Goal: Information Seeking & Learning: Learn about a topic

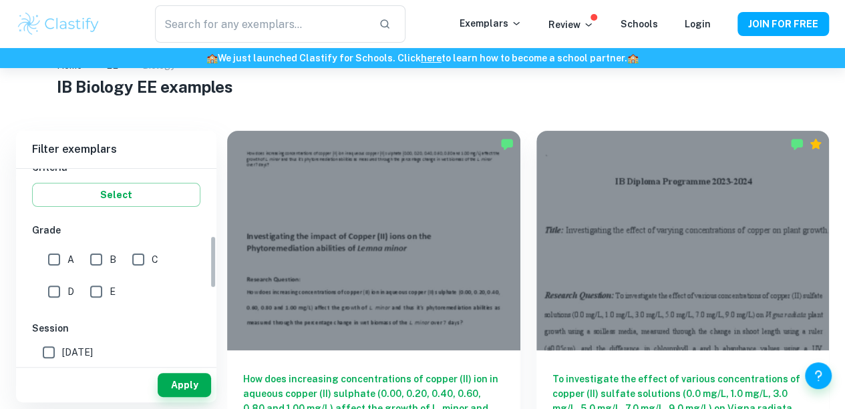
scroll to position [244, 0]
click at [58, 256] on input "A" at bounding box center [54, 259] width 27 height 27
checkbox input "true"
click at [180, 391] on button "Apply" at bounding box center [184, 385] width 53 height 24
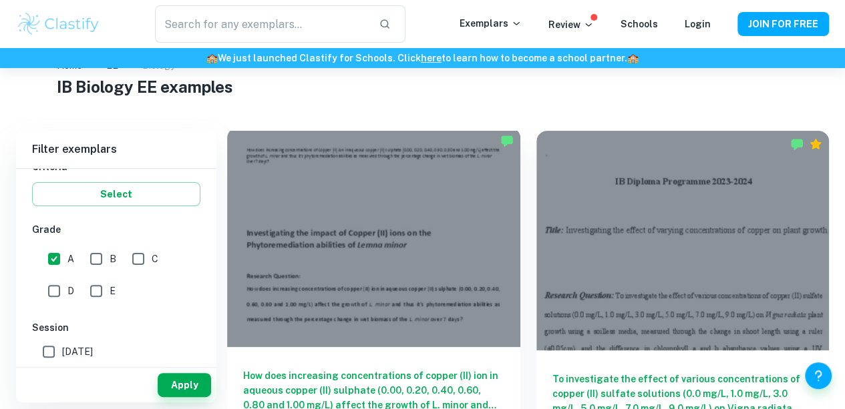
click at [330, 225] on div at bounding box center [373, 238] width 293 height 220
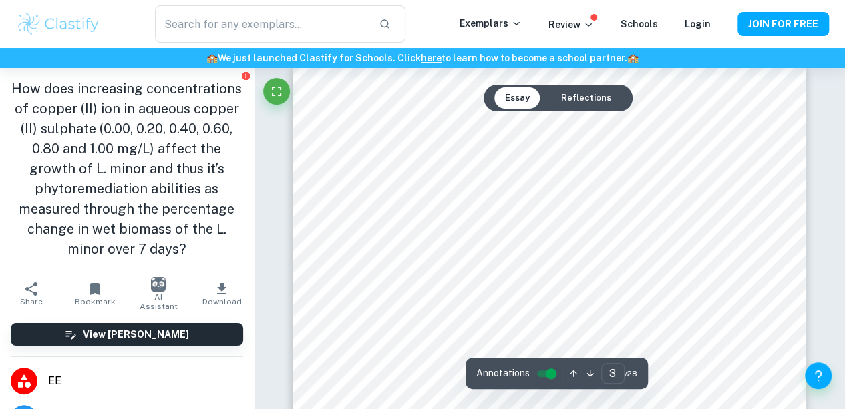
scroll to position [1503, 0]
type input "7"
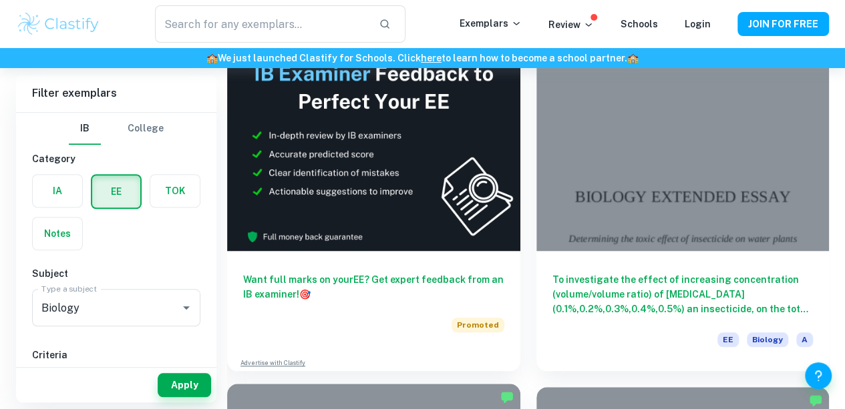
scroll to position [494, 0]
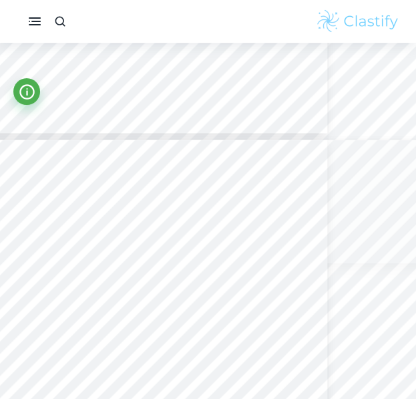
scroll to position [1674, 88]
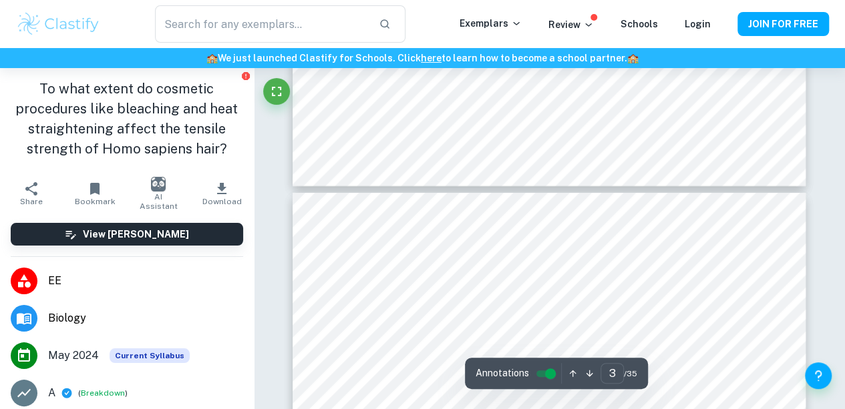
type input "4"
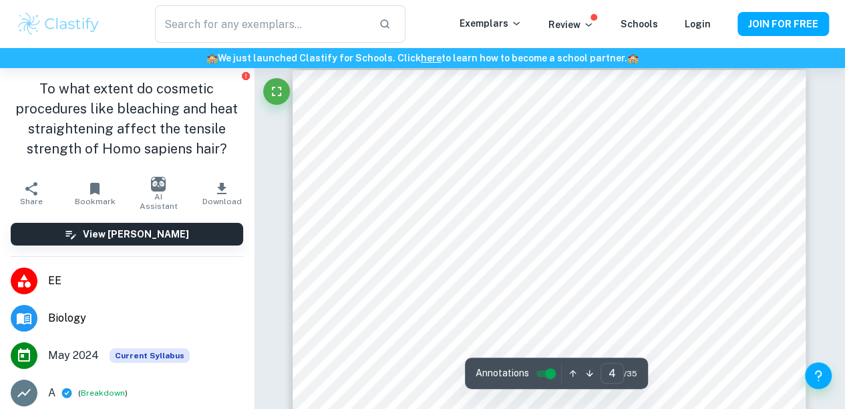
scroll to position [2171, 0]
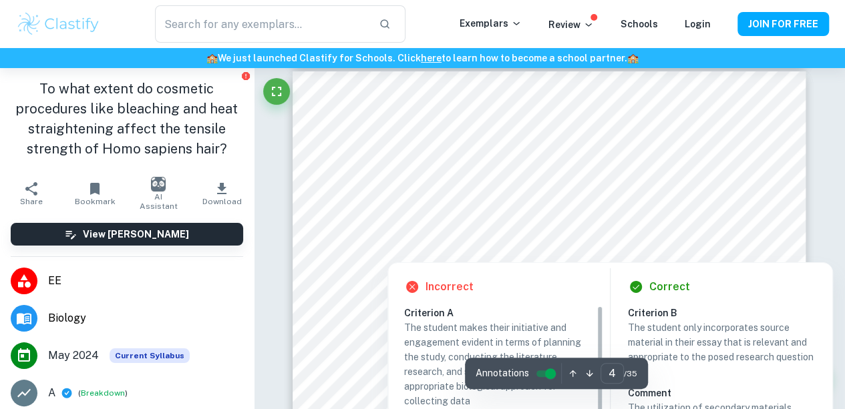
click at [510, 225] on div at bounding box center [541, 229] width 377 height 35
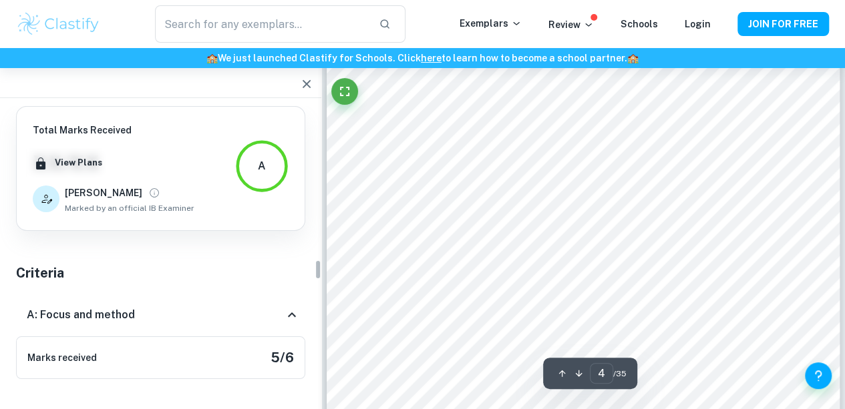
scroll to position [2193, 0]
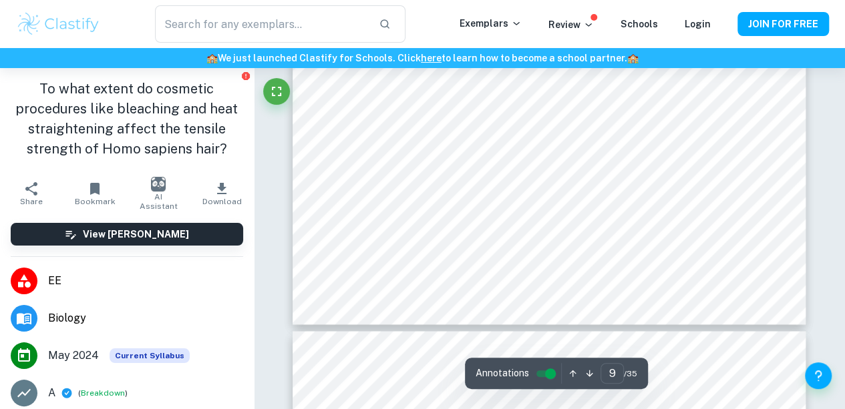
scroll to position [6030, 0]
type input "2"
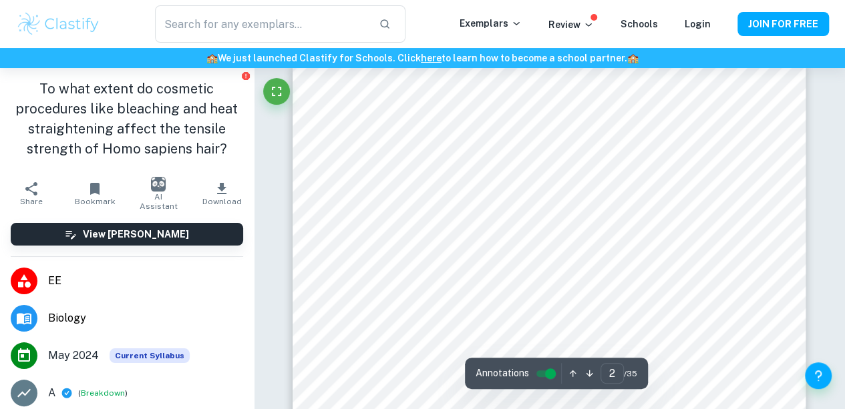
scroll to position [768, 0]
